Goal: Information Seeking & Learning: Stay updated

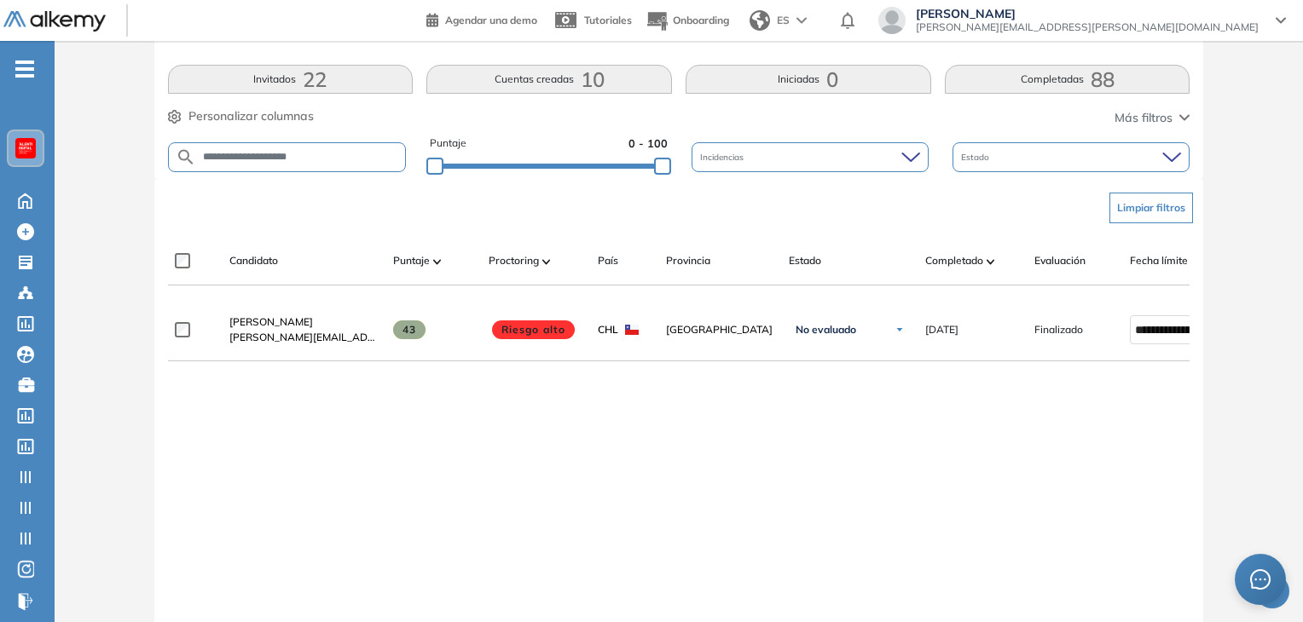
scroll to position [48, 0]
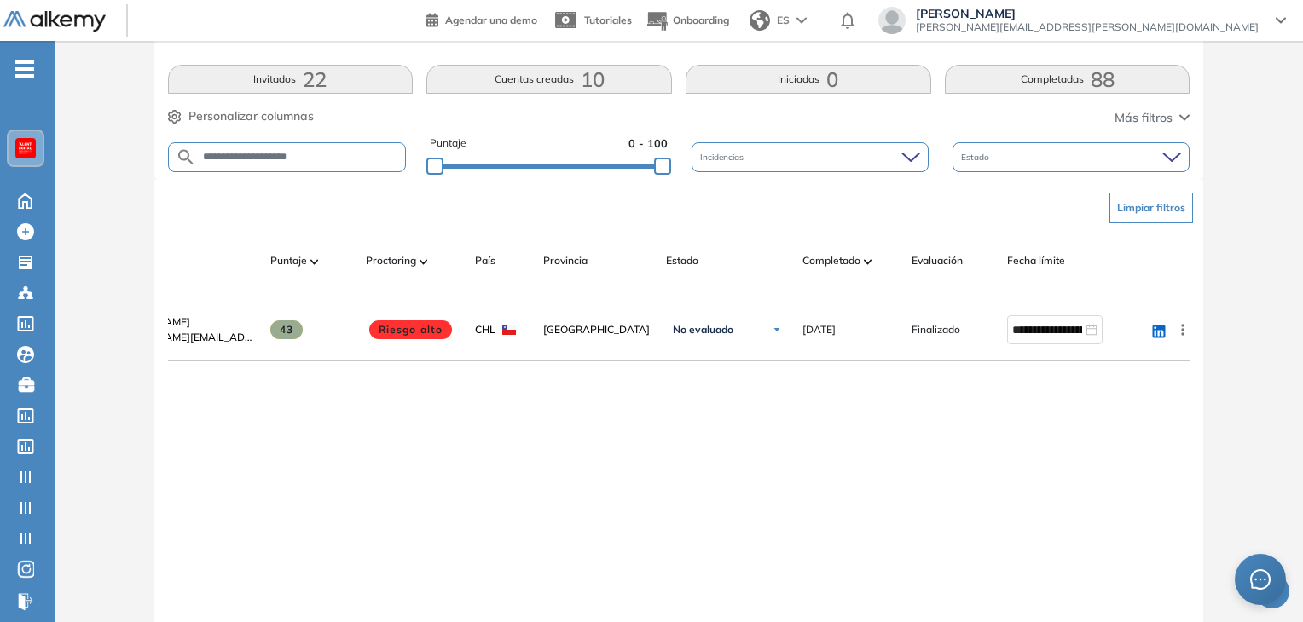
drag, startPoint x: 1202, startPoint y: 14, endPoint x: 1202, endPoint y: 26, distance: 11.9
click at [1202, 14] on span "[PERSON_NAME]" at bounding box center [1087, 14] width 343 height 14
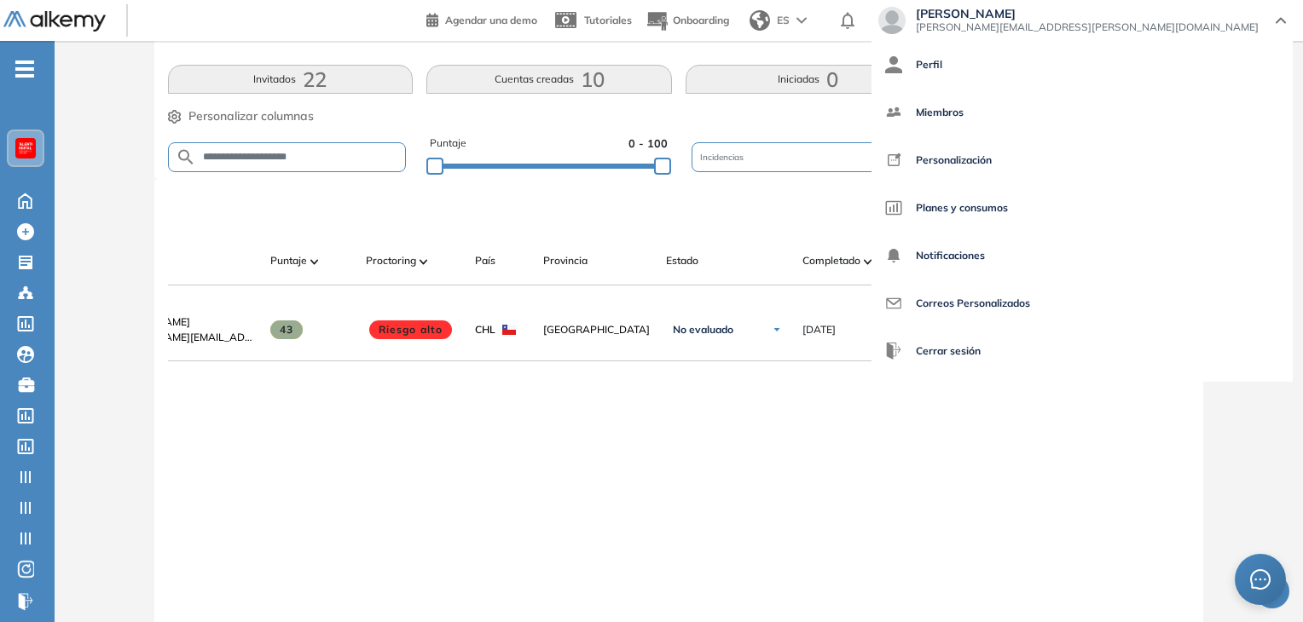
click at [862, 479] on div "**********" at bounding box center [679, 473] width 1022 height 349
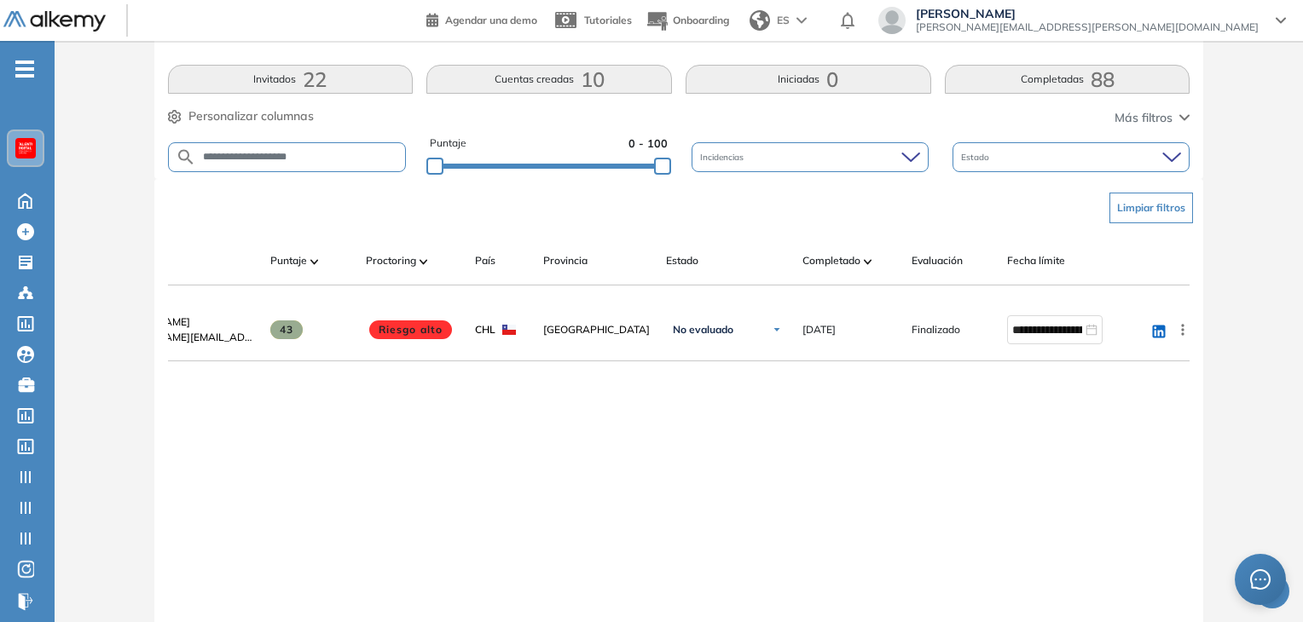
click at [1270, 15] on div "Martin Micheletti [EMAIL_ADDRESS][PERSON_NAME][DOMAIN_NAME]" at bounding box center [1082, 20] width 408 height 27
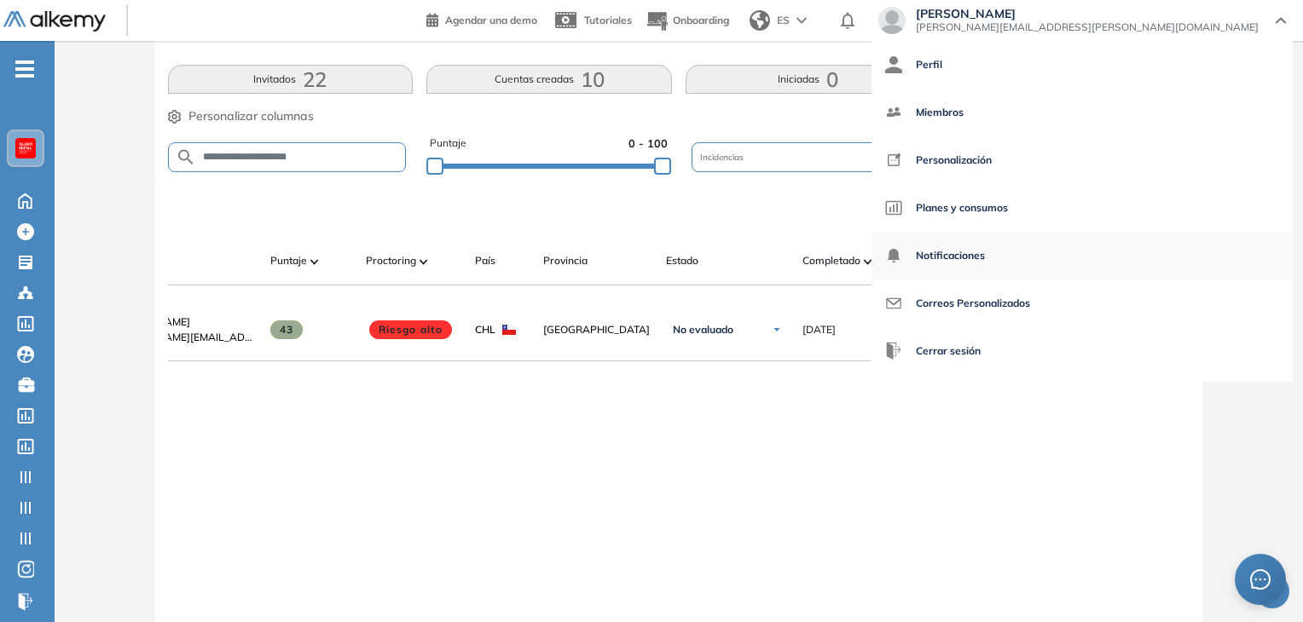
click at [985, 258] on span "Notificaciones" at bounding box center [950, 255] width 69 height 41
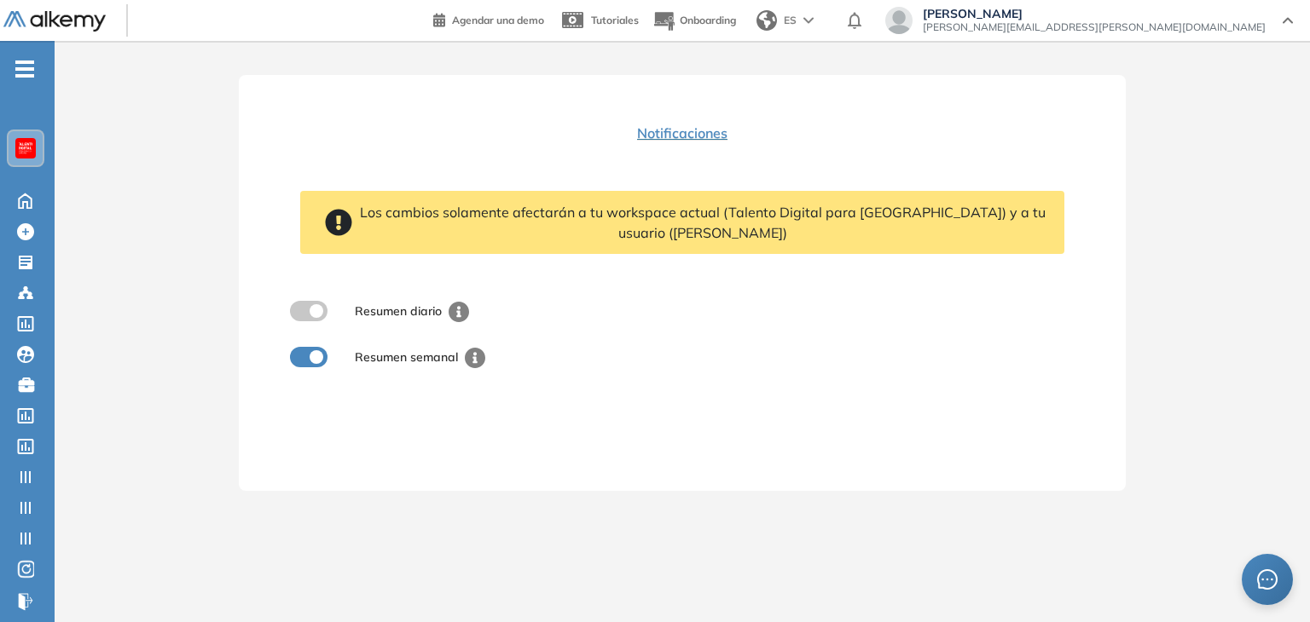
click at [562, 123] on div "Notificaciones Los cambios solamente afectarán a tu workspace actual (Talento D…" at bounding box center [682, 248] width 805 height 264
click at [760, 374] on div "Resumen diario Resumen semanal" at bounding box center [682, 334] width 805 height 92
click at [78, 19] on img at bounding box center [54, 21] width 102 height 21
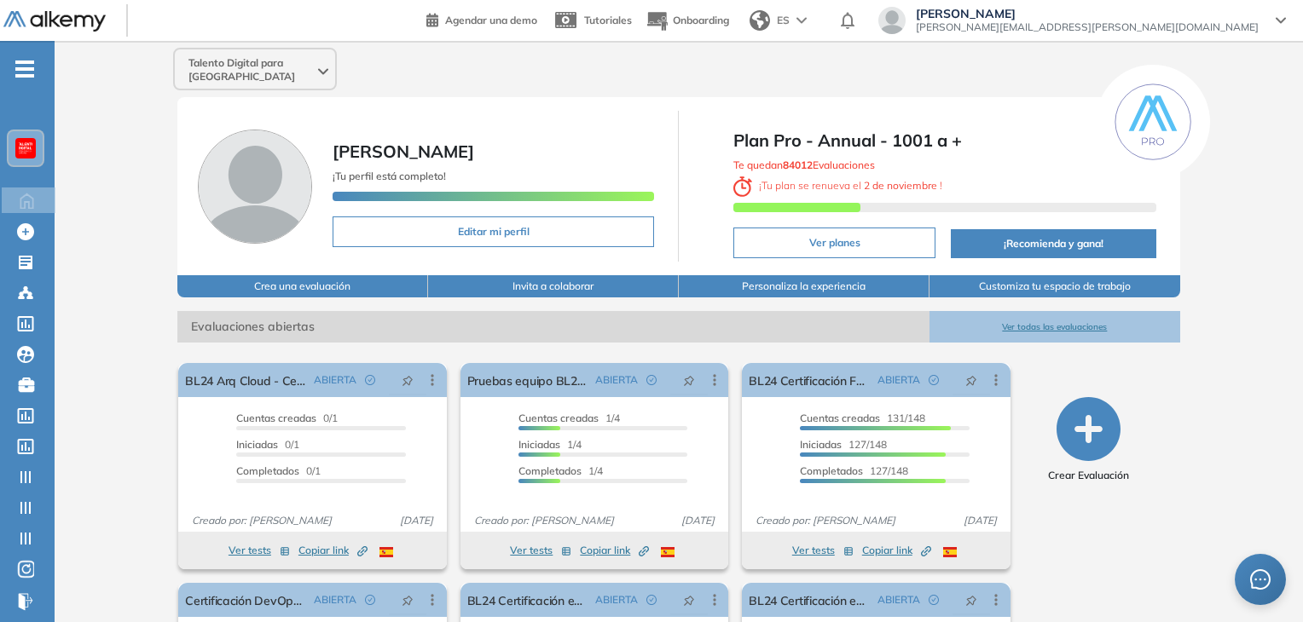
click at [861, 22] on div at bounding box center [847, 20] width 27 height 31
click at [967, 55] on div "Talento Digital para [GEOGRAPHIC_DATA]" at bounding box center [678, 69] width 1025 height 43
click at [1213, 243] on div "Talento Digital para [GEOGRAPHIC_DATA] [PERSON_NAME] ¡Tu perfil está completo! …" at bounding box center [679, 425] width 1248 height 769
click at [1248, 14] on span "[PERSON_NAME]" at bounding box center [1087, 14] width 343 height 14
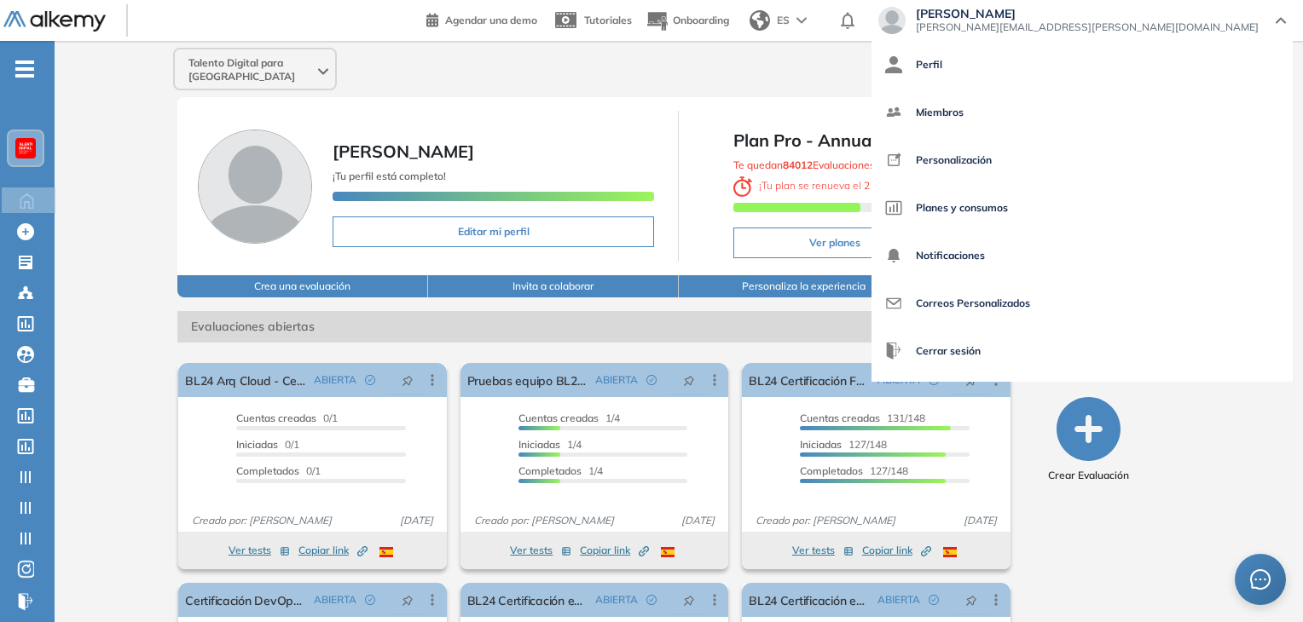
click at [998, 60] on div "Talento Digital para [GEOGRAPHIC_DATA]" at bounding box center [678, 69] width 1025 height 43
